Goal: Information Seeking & Learning: Understand process/instructions

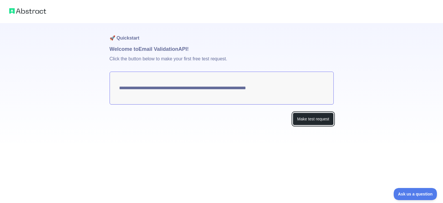
drag, startPoint x: 304, startPoint y: 118, endPoint x: 295, endPoint y: 110, distance: 12.3
click at [304, 118] on button "Make test request" at bounding box center [313, 118] width 41 height 13
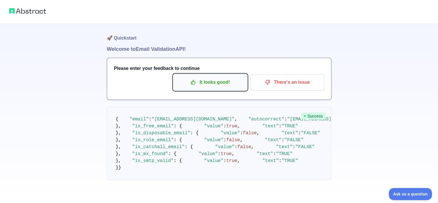
click at [193, 82] on icon "button" at bounding box center [193, 82] width 6 height 6
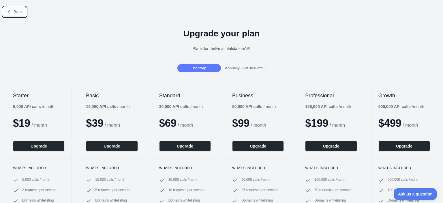
click at [14, 11] on span "Back" at bounding box center [18, 12] width 9 height 5
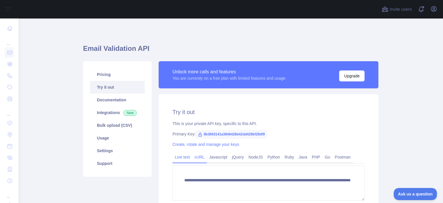
click at [199, 159] on link "cURL" at bounding box center [199, 156] width 15 height 9
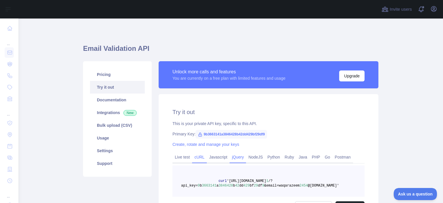
scroll to position [66, 0]
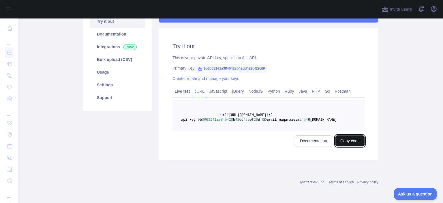
click at [341, 141] on button "Copy code" at bounding box center [349, 140] width 29 height 11
